Goal: Information Seeking & Learning: Learn about a topic

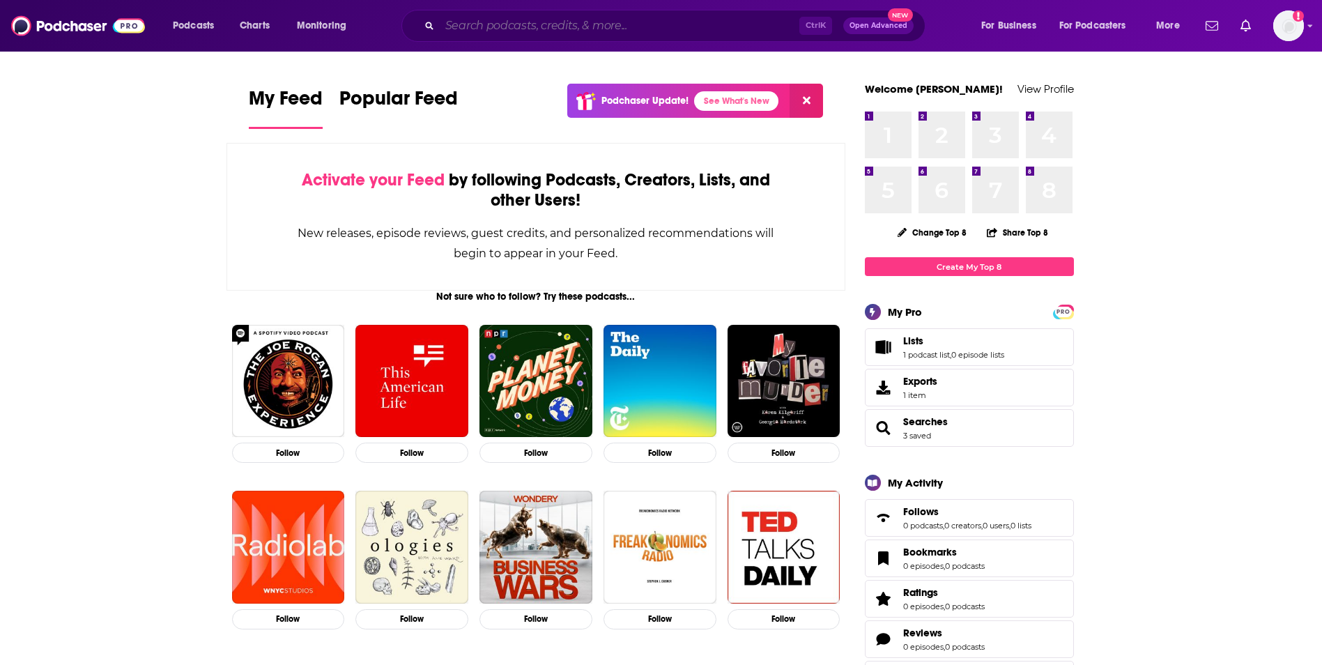
click at [603, 31] on input "Search podcasts, credits, & more..." at bounding box center [620, 26] width 360 height 22
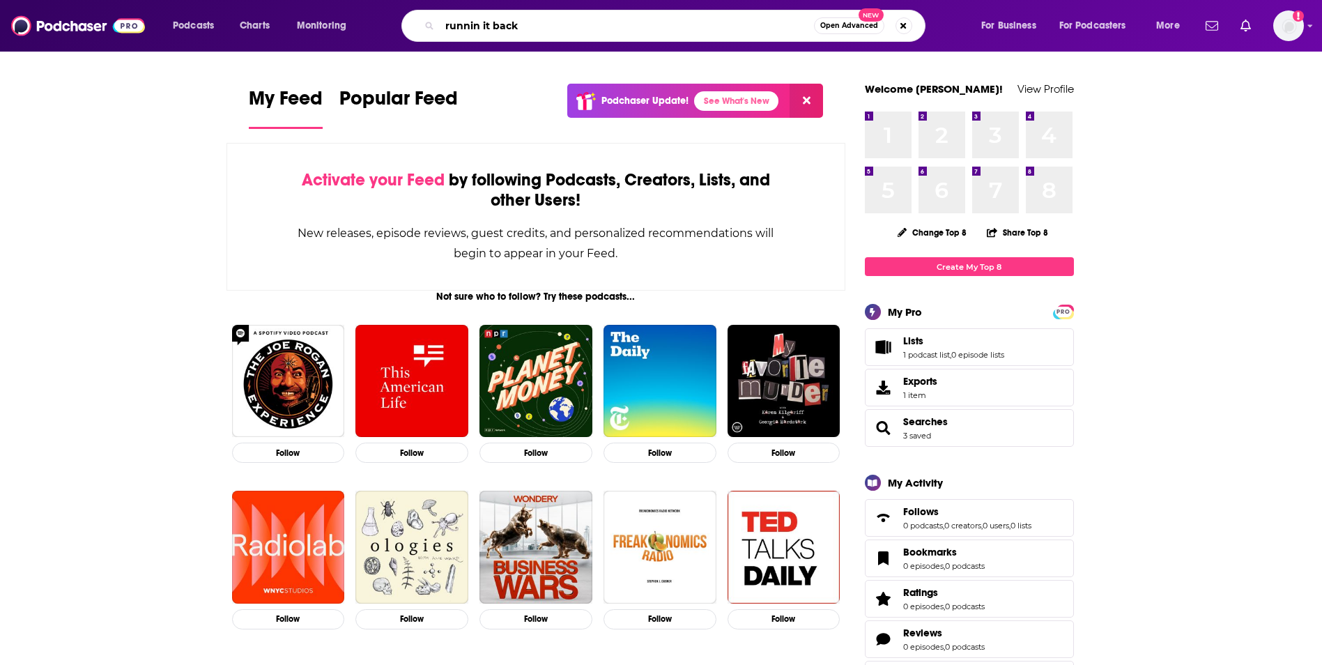
type input "runnin it back"
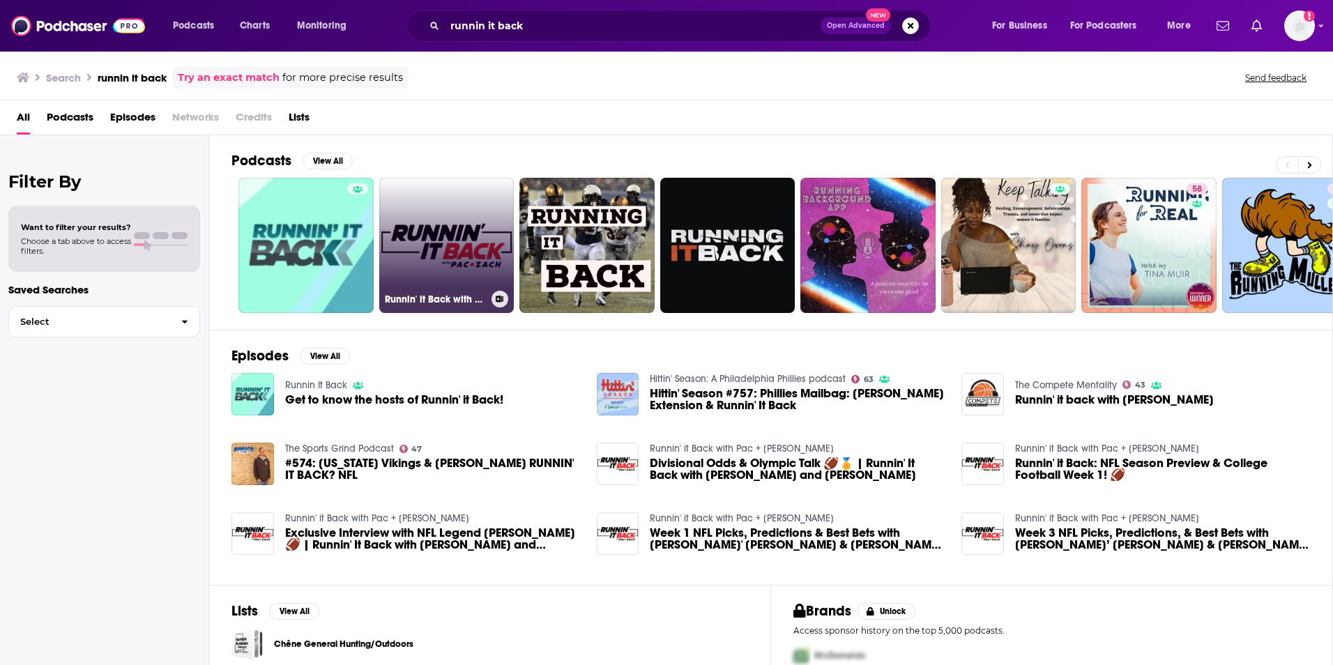
click at [434, 227] on link "Runnin' it Back with Pac + [PERSON_NAME]" at bounding box center [446, 245] width 135 height 135
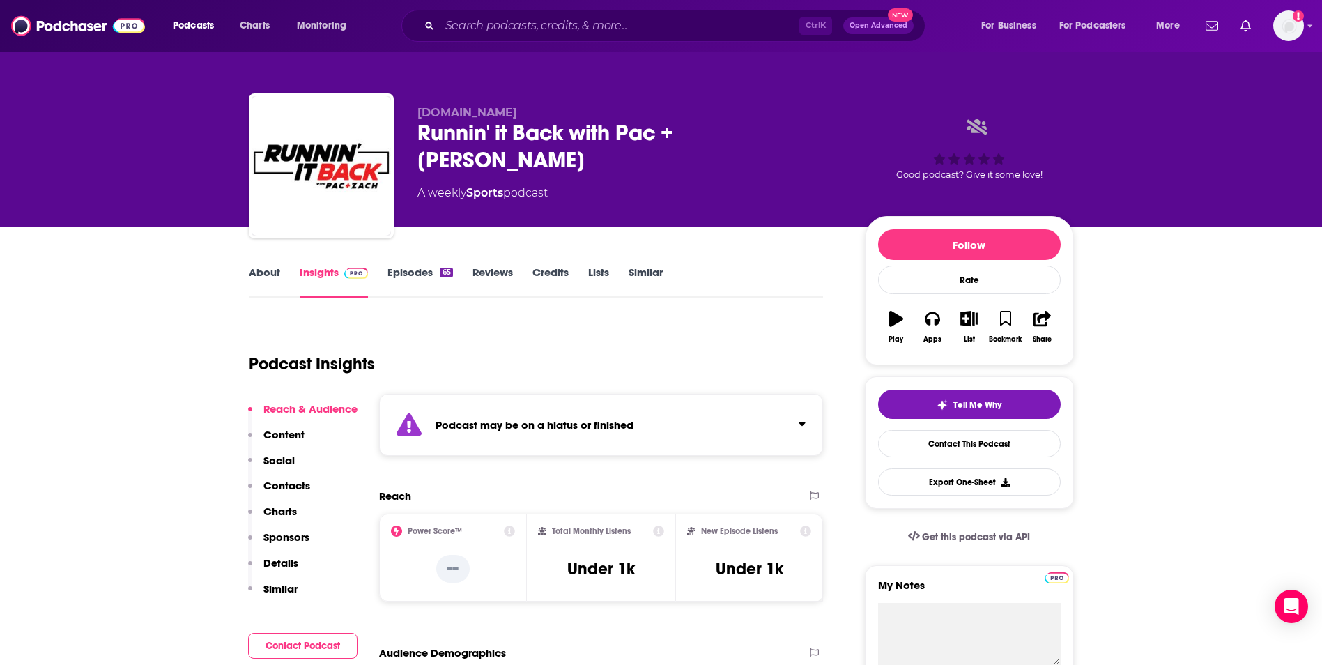
click at [293, 431] on p "Content" at bounding box center [283, 434] width 41 height 13
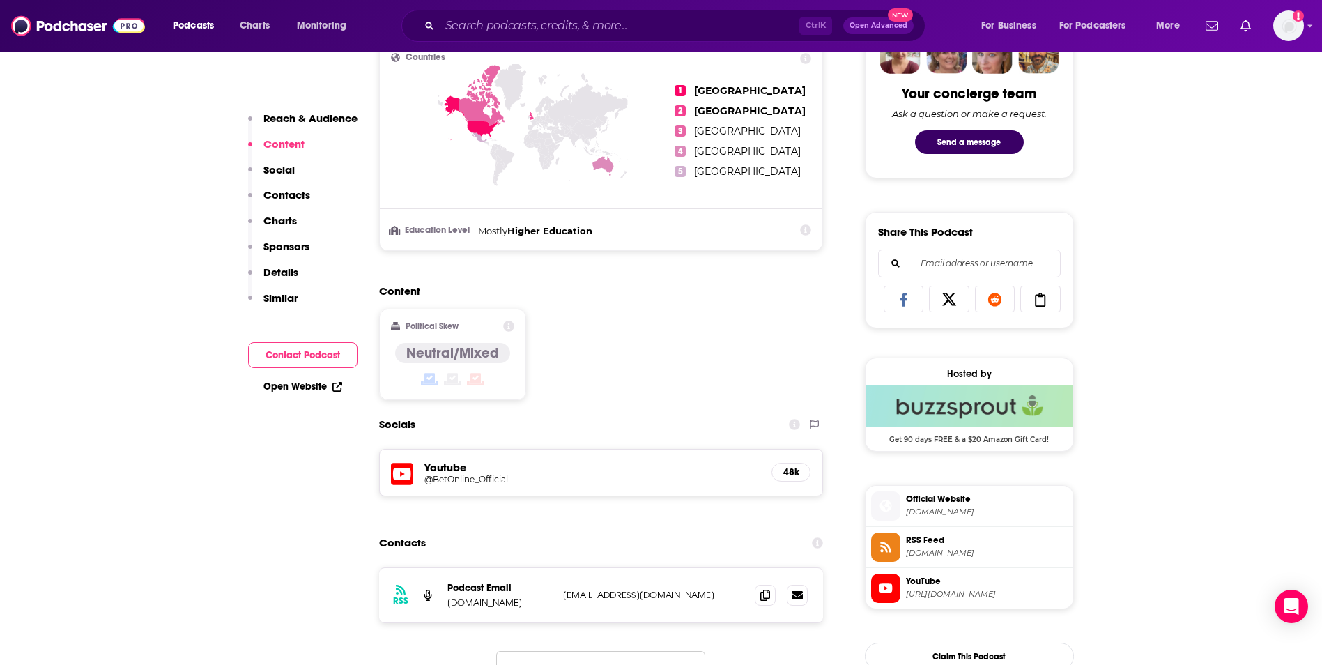
scroll to position [804, 0]
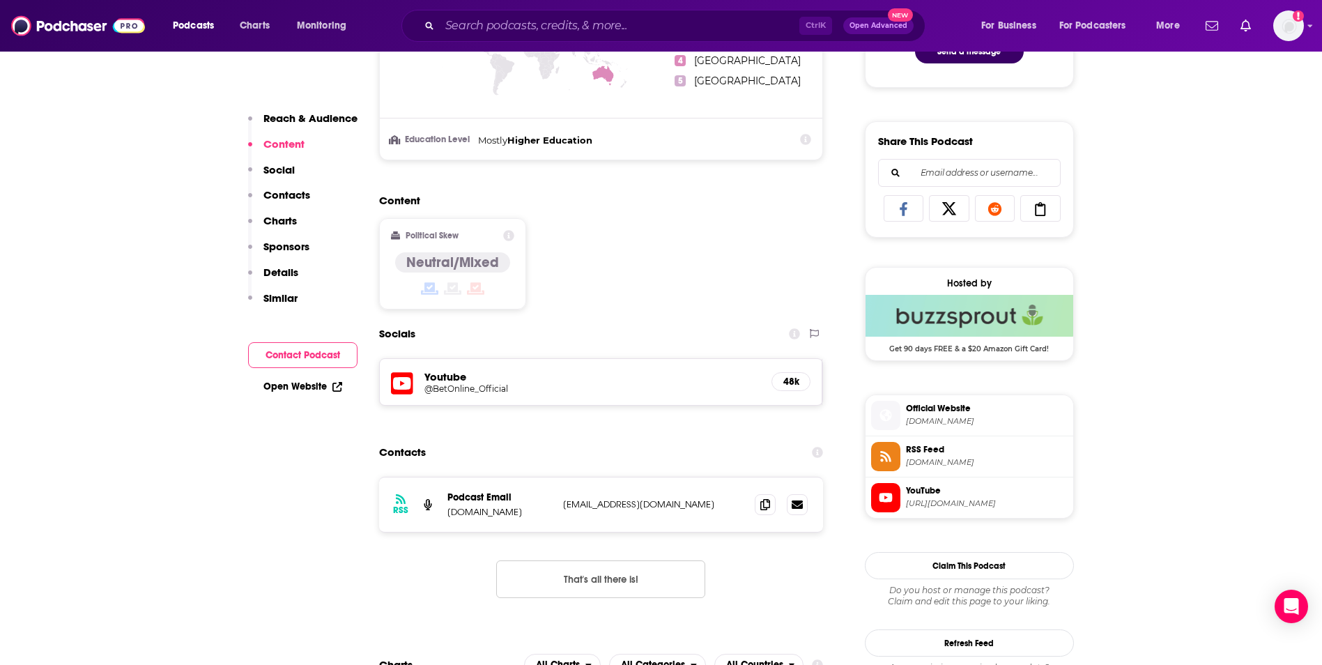
click at [417, 376] on div "Youtube @BetOnline_Official 48k" at bounding box center [601, 382] width 443 height 46
click at [441, 381] on h5 "Youtube" at bounding box center [593, 376] width 337 height 13
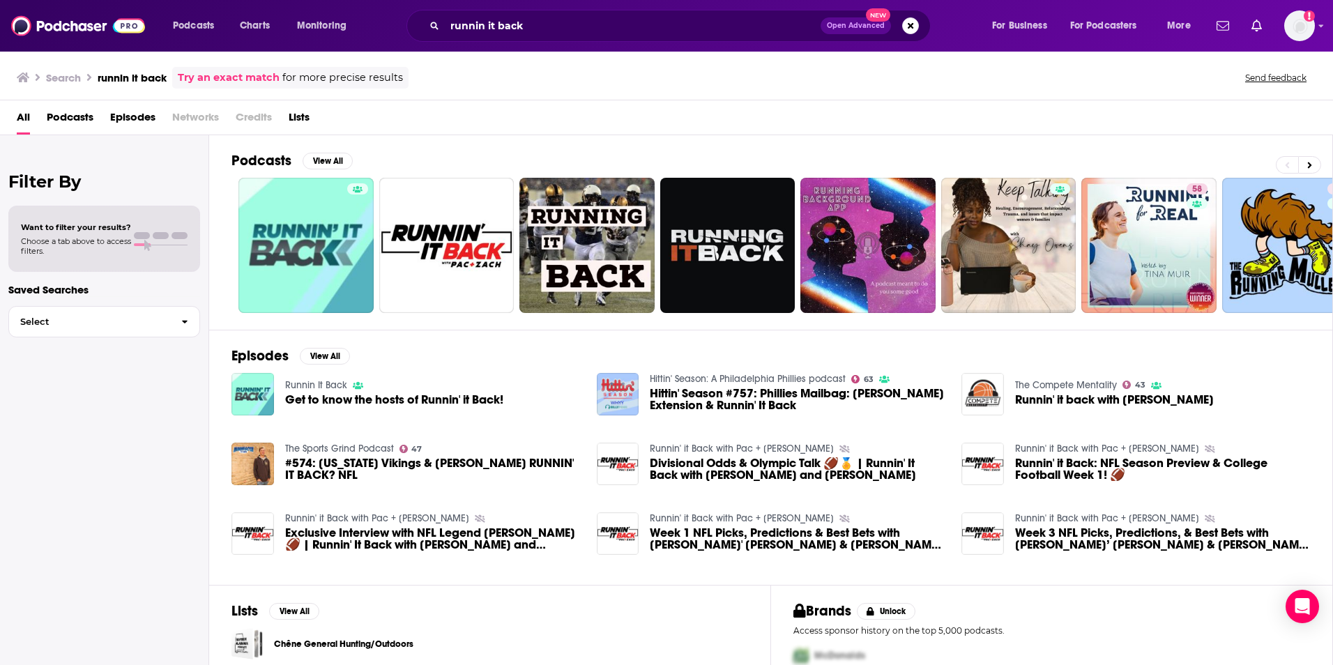
click at [419, 406] on div "Get to know the hosts of Runnin' it Back!" at bounding box center [394, 402] width 218 height 16
click at [431, 390] on div "Runnin It Back Get to know the hosts of Runnin' it Back!" at bounding box center [394, 394] width 218 height 43
click at [435, 397] on span "Get to know the hosts of Runnin' it Back!" at bounding box center [394, 400] width 218 height 12
